Goal: Use online tool/utility: Utilize a website feature to perform a specific function

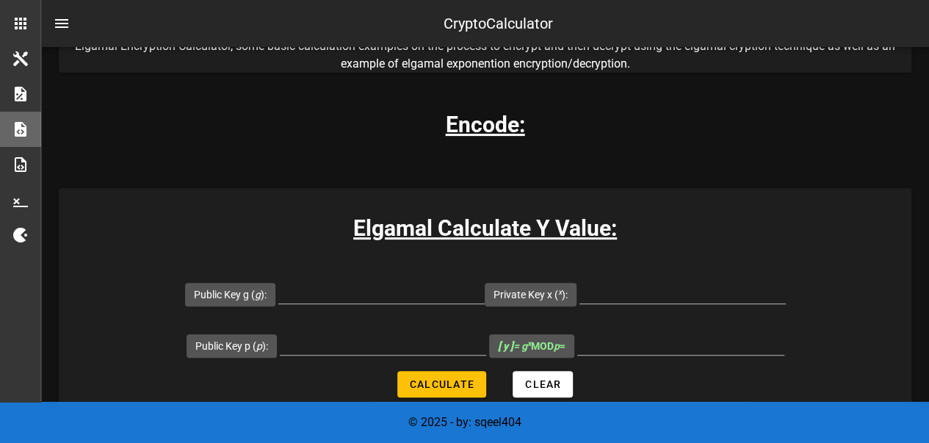
scroll to position [220, 0]
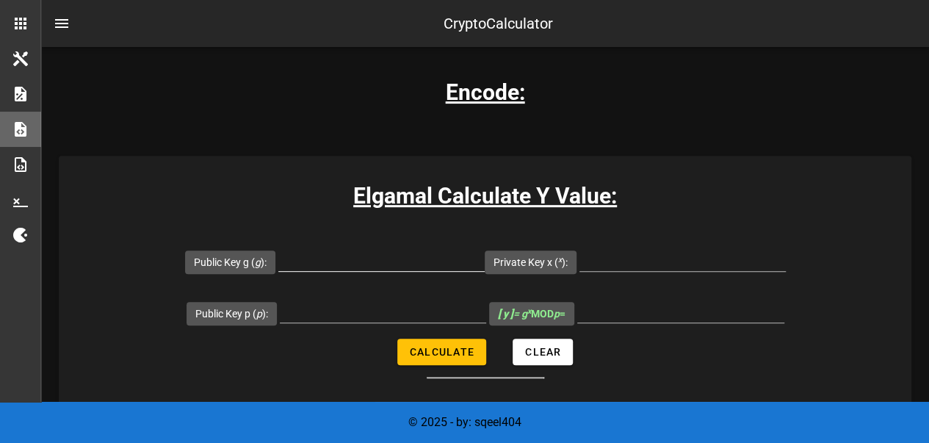
click at [403, 258] on input "Public Key g ( g ):" at bounding box center [381, 260] width 206 height 24
click at [406, 311] on input "Public Key p ( p ):" at bounding box center [383, 311] width 206 height 24
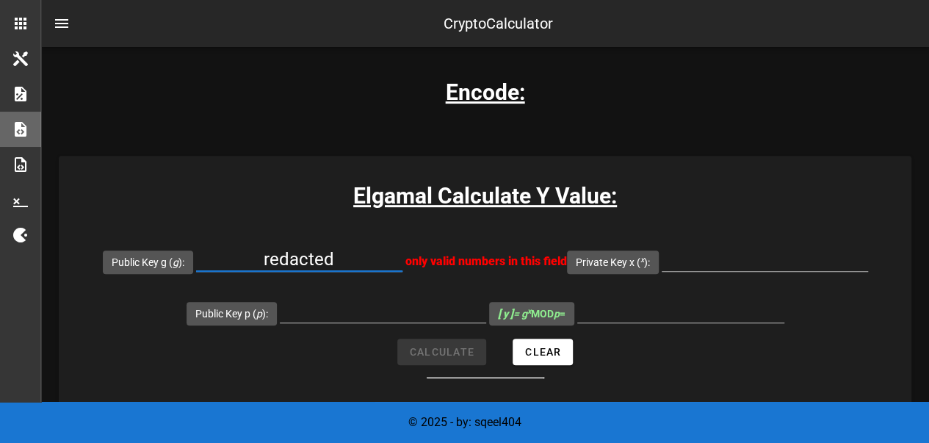
drag, startPoint x: 385, startPoint y: 248, endPoint x: 231, endPoint y: 248, distance: 154.3
click at [235, 248] on input "redacted" at bounding box center [299, 260] width 206 height 24
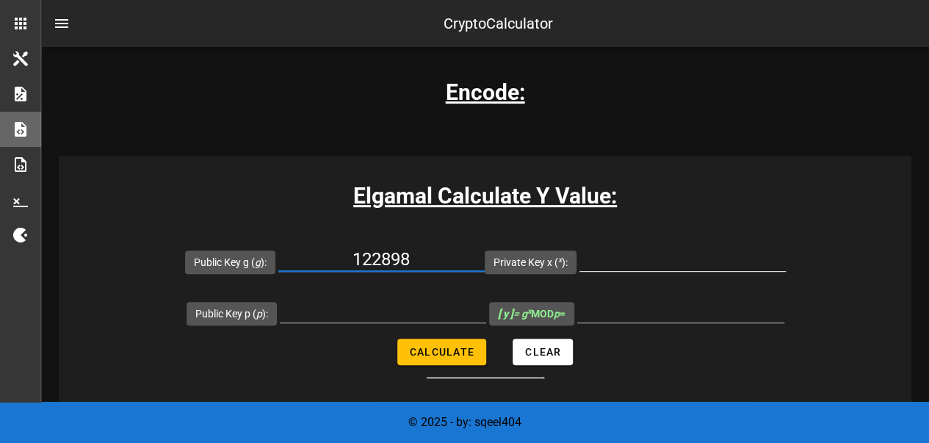
type input "122898"
click at [673, 259] on input "Private Key x ( x ):" at bounding box center [683, 260] width 206 height 24
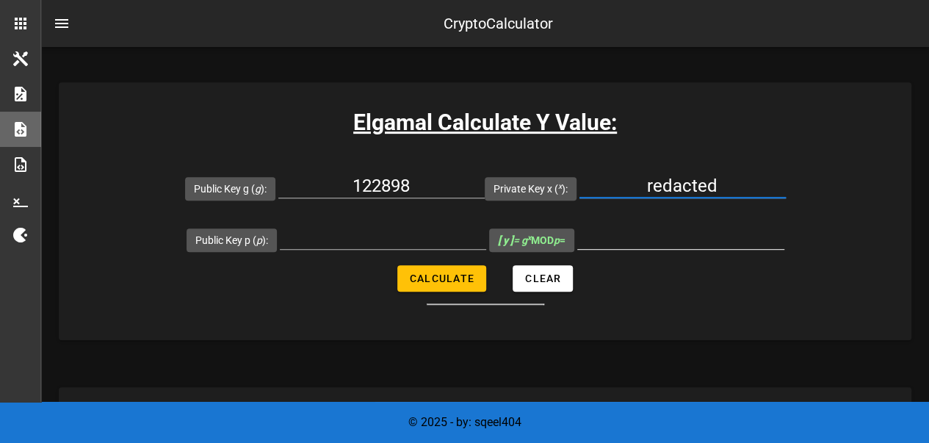
click at [666, 245] on input "[ y ] = g x MOD p =" at bounding box center [680, 238] width 207 height 24
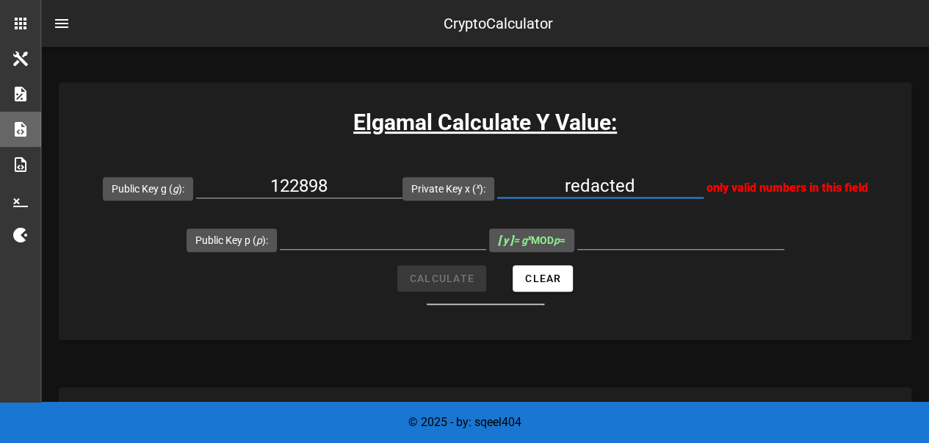
drag, startPoint x: 670, startPoint y: 192, endPoint x: 495, endPoint y: 201, distance: 175.1
click at [498, 201] on div "Private Key x ( x ): redacted only valid numbers in this field" at bounding box center [636, 187] width 466 height 51
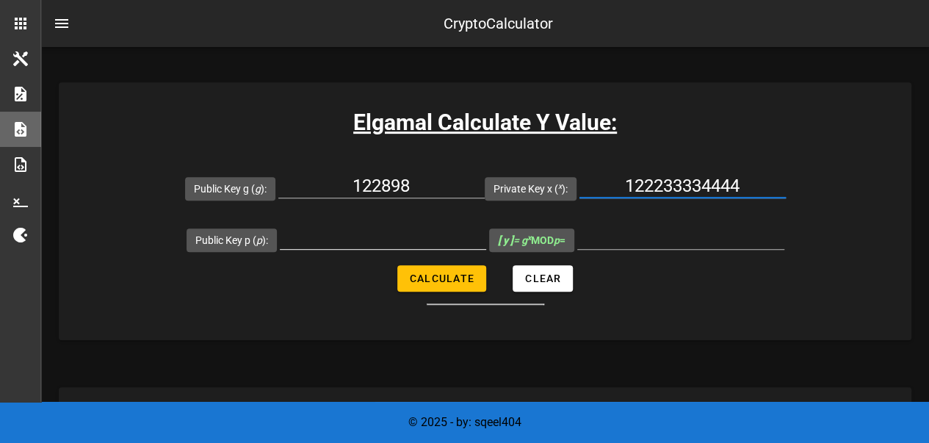
type input "122233334444"
click at [363, 240] on input "Public Key p ( p ):" at bounding box center [383, 238] width 206 height 24
click at [452, 273] on form "Public Key g ( g ): 122898 Private Key x ( x ): 122233334444 Public Key p ( p )…" at bounding box center [485, 233] width 853 height 143
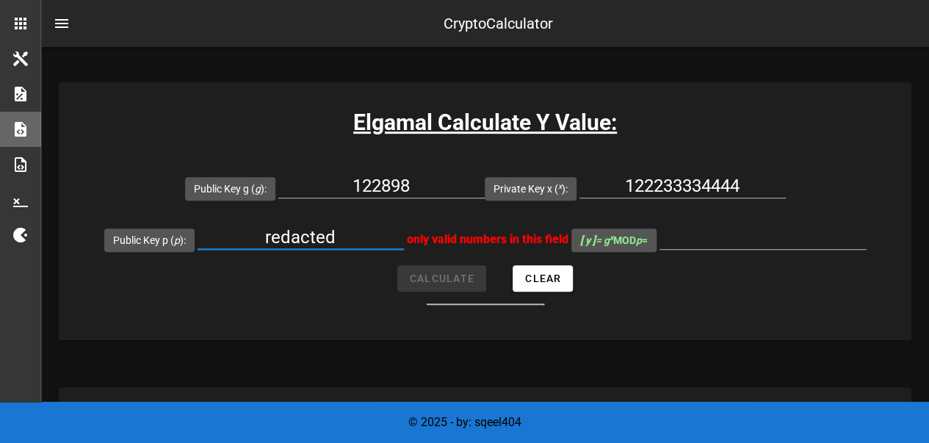
drag, startPoint x: 363, startPoint y: 240, endPoint x: 238, endPoint y: 234, distance: 125.0
click at [248, 234] on input "redacted" at bounding box center [301, 238] width 206 height 24
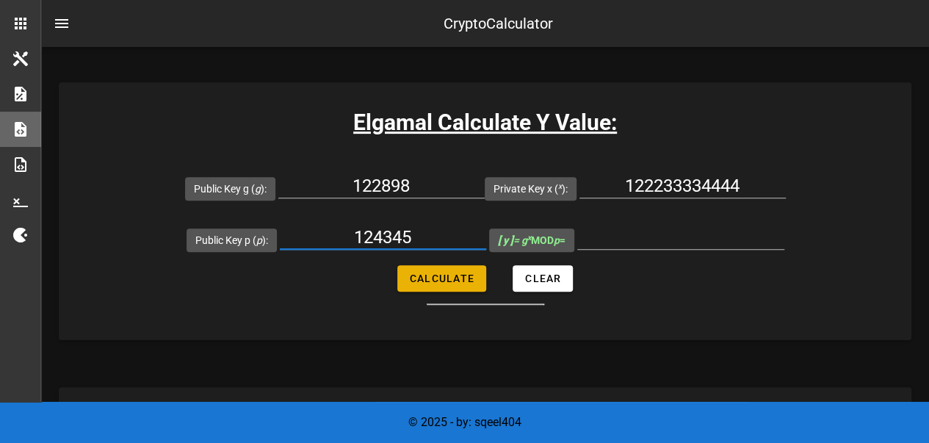
type input "124345"
click at [463, 283] on span "Calculate" at bounding box center [441, 279] width 65 height 12
type input "115066"
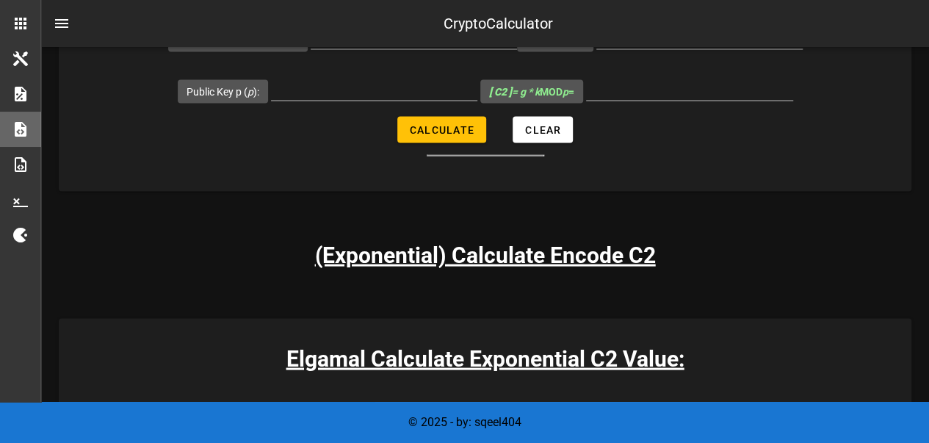
scroll to position [1396, 0]
